Goal: Task Accomplishment & Management: Manage account settings

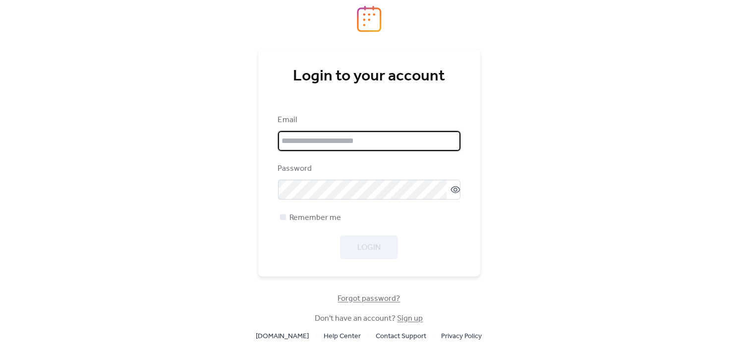
type input "**********"
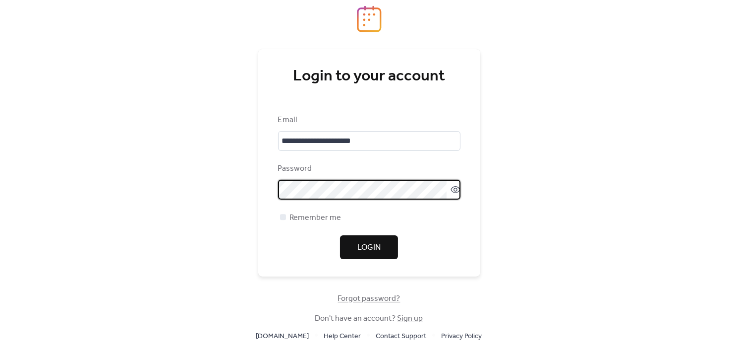
click at [459, 253] on div "Login" at bounding box center [369, 247] width 182 height 24
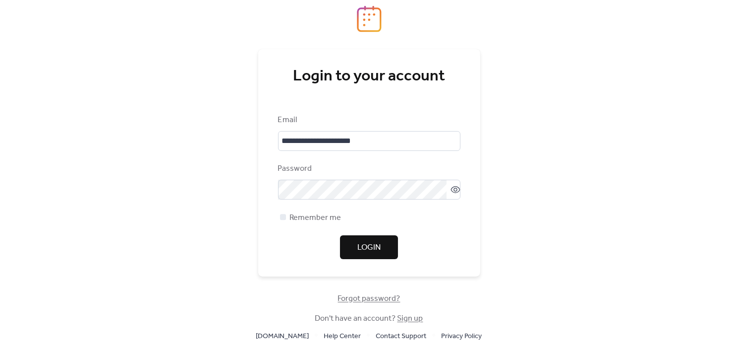
click at [372, 245] on span "Login" at bounding box center [369, 247] width 23 height 12
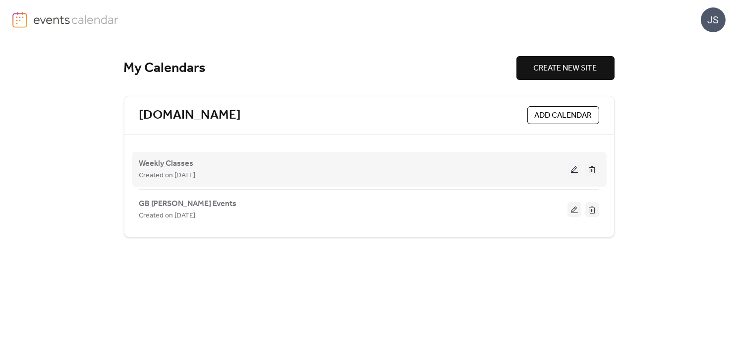
click at [572, 171] on button at bounding box center [575, 169] width 14 height 15
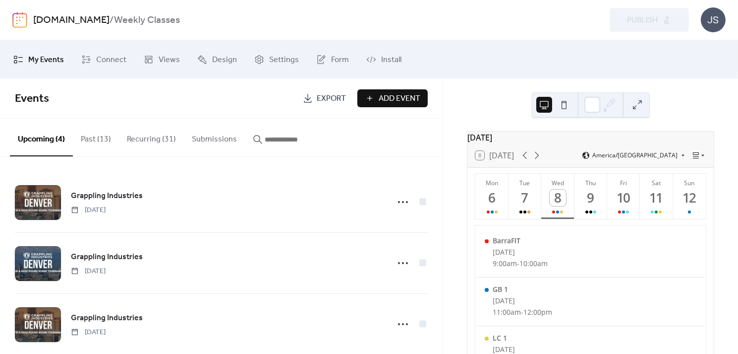
click at [153, 131] on button "Recurring (31)" at bounding box center [151, 137] width 65 height 37
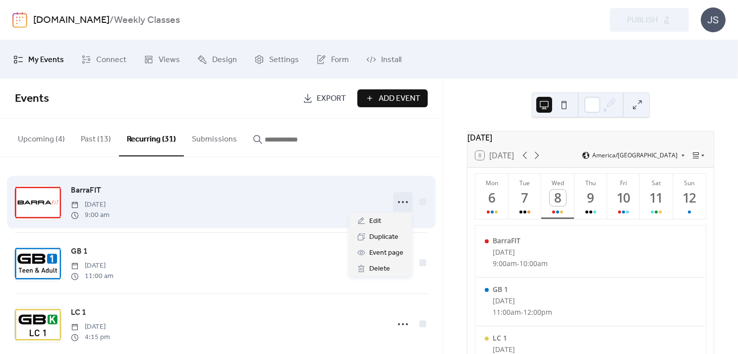
click at [398, 199] on icon at bounding box center [403, 202] width 16 height 16
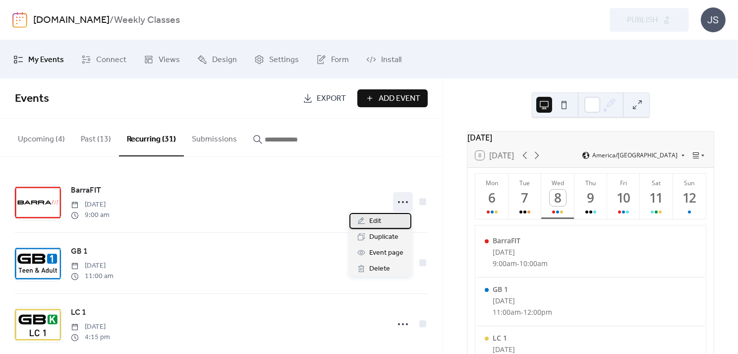
click at [366, 223] on div "Edit" at bounding box center [381, 221] width 62 height 16
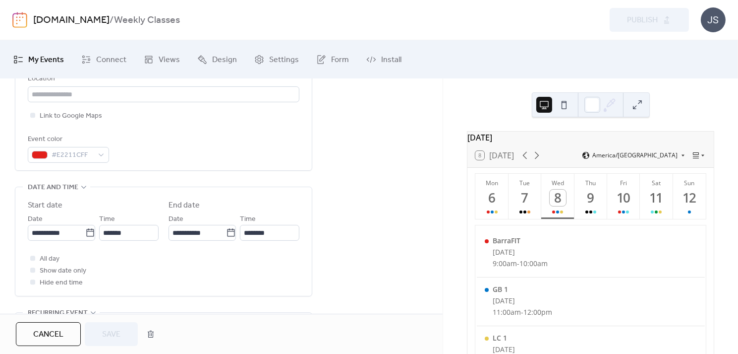
scroll to position [273, 0]
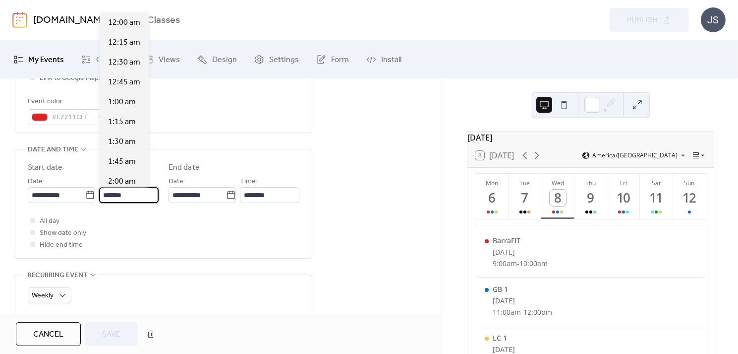
click at [132, 194] on input "*******" at bounding box center [129, 195] width 60 height 16
click at [131, 60] on span "9:30 am" at bounding box center [122, 63] width 28 height 12
type input "*******"
type input "********"
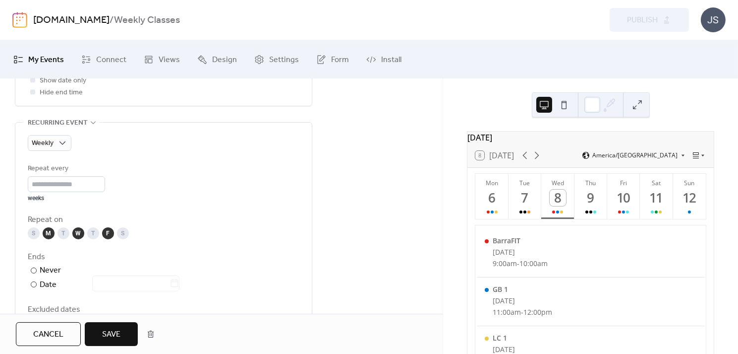
scroll to position [560, 0]
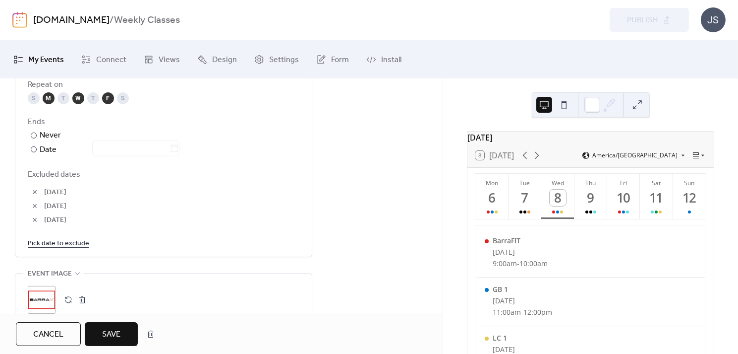
click at [109, 333] on span "Save" at bounding box center [111, 334] width 18 height 12
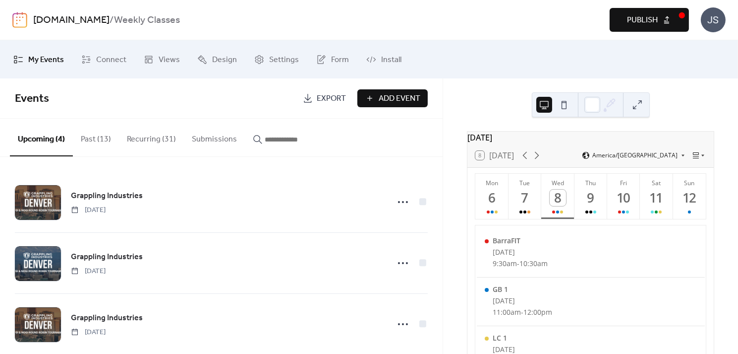
click at [149, 138] on button "Recurring (31)" at bounding box center [151, 137] width 65 height 37
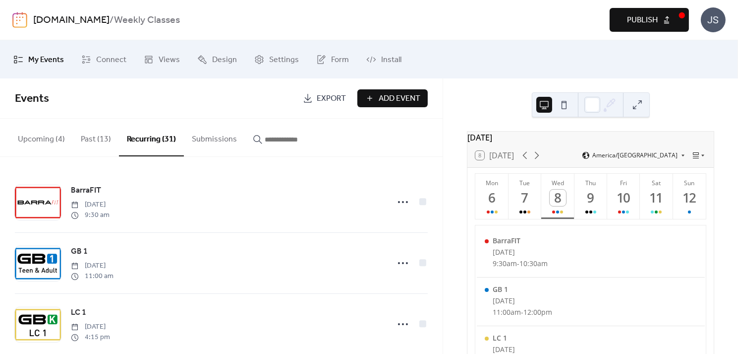
click at [99, 141] on button "Past (13)" at bounding box center [96, 137] width 46 height 37
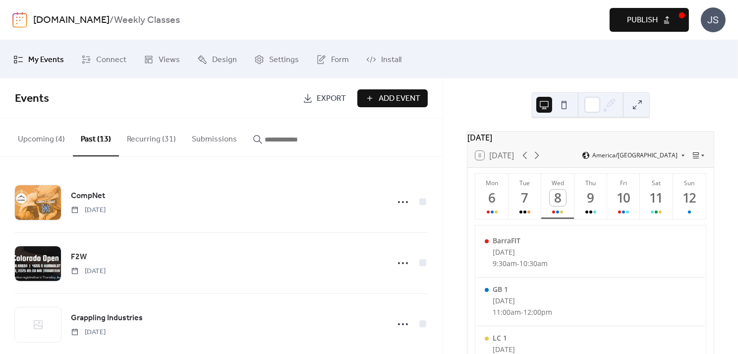
click at [44, 136] on button "Upcoming (4)" at bounding box center [41, 137] width 63 height 37
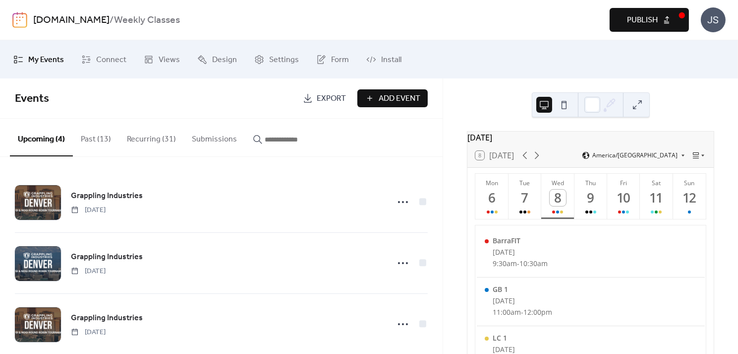
click at [643, 22] on span "Publish" at bounding box center [642, 20] width 31 height 12
click at [149, 138] on button "Recurring (31)" at bounding box center [151, 137] width 65 height 37
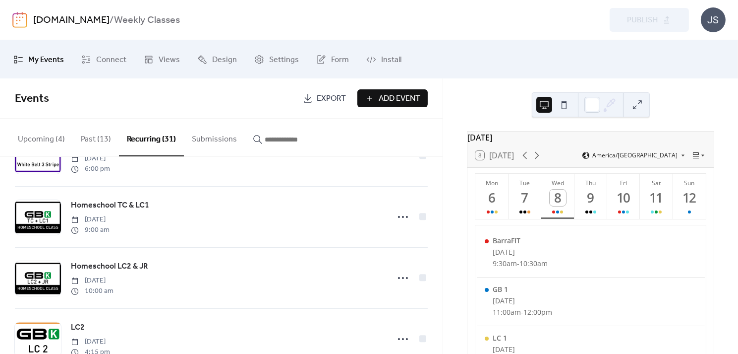
scroll to position [291, 0]
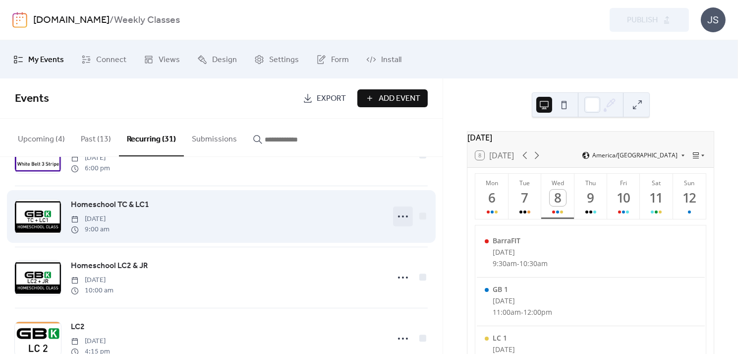
click at [400, 212] on icon at bounding box center [403, 216] width 16 height 16
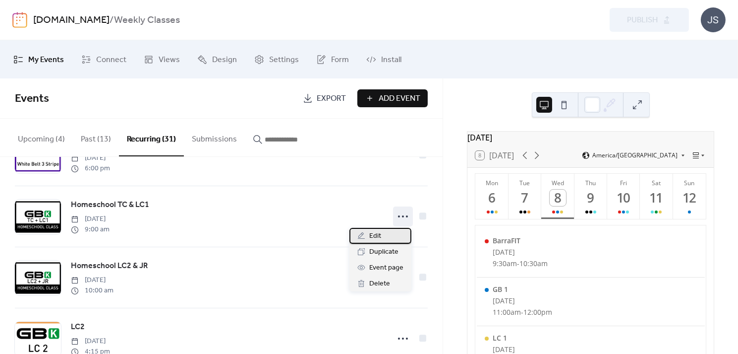
click at [374, 236] on span "Edit" at bounding box center [375, 236] width 12 height 12
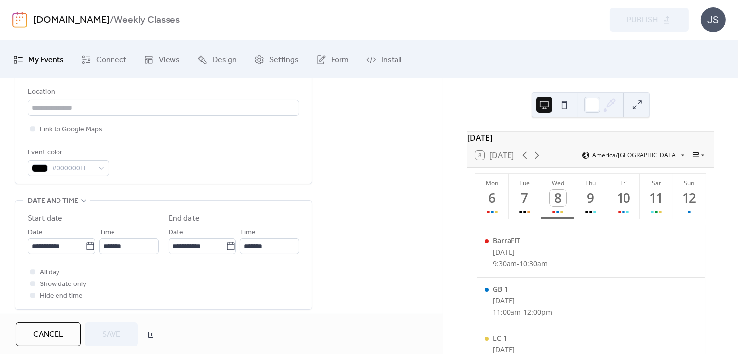
scroll to position [213, 0]
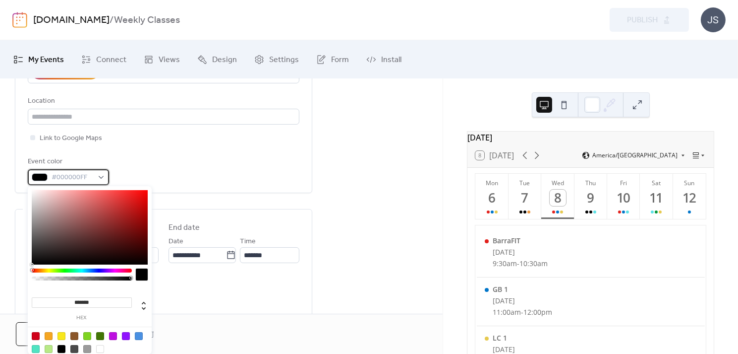
click at [100, 174] on div "#000000FF" at bounding box center [68, 177] width 81 height 16
click at [115, 335] on div at bounding box center [113, 336] width 8 height 8
type input "*******"
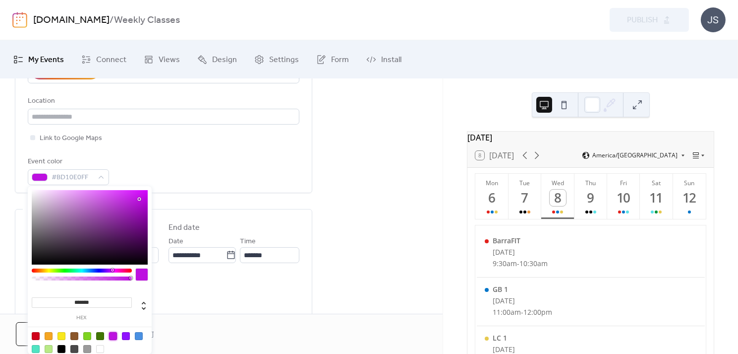
click at [190, 294] on div "All day Show date only Hide end time" at bounding box center [164, 293] width 272 height 36
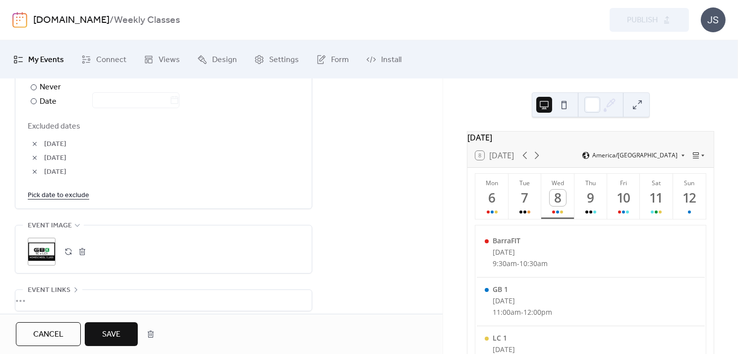
scroll to position [684, 0]
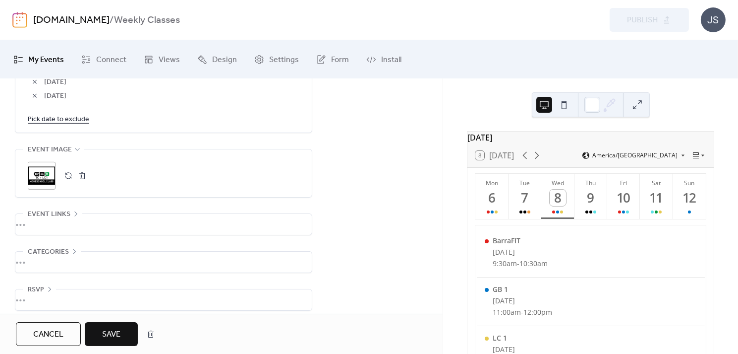
click at [68, 176] on button "button" at bounding box center [68, 176] width 14 height 14
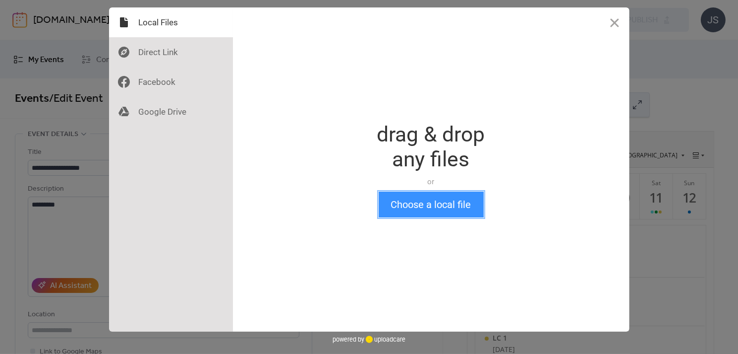
click at [412, 213] on button "Choose a local file" at bounding box center [431, 204] width 105 height 26
